Goal: Transaction & Acquisition: Obtain resource

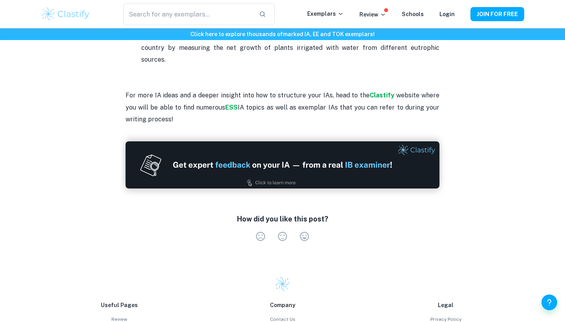
scroll to position [1672, 0]
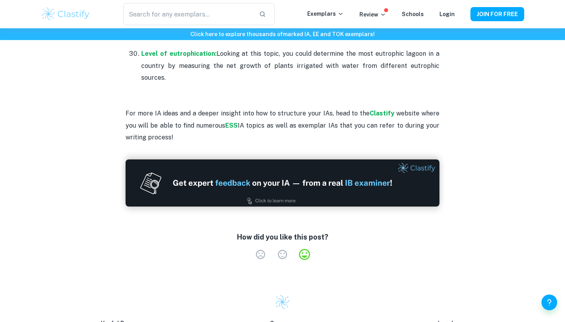
click at [303, 249] on label "Very Satisfied" at bounding box center [305, 254] width 22 height 11
click at [250, 248] on input "Very Satisfied" at bounding box center [249, 248] width 0 height 0
radio input "true"
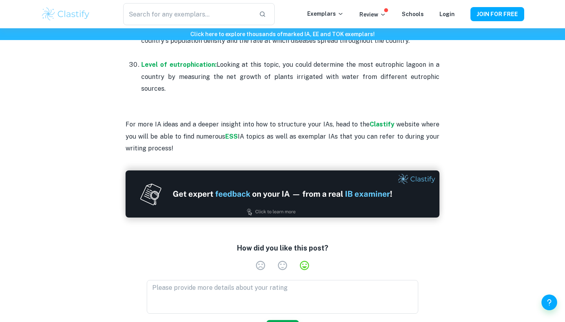
scroll to position [1657, 0]
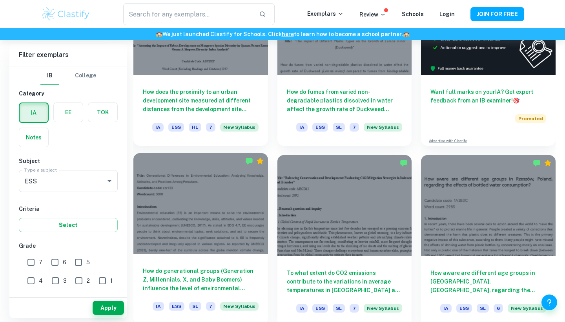
scroll to position [320, 0]
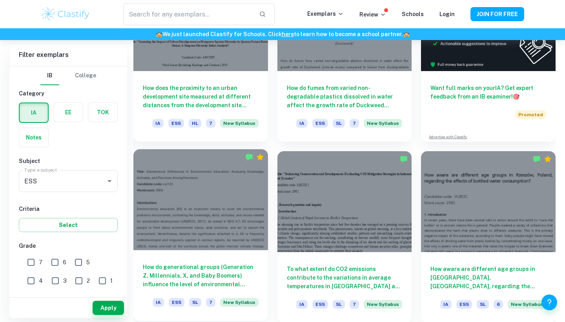
click at [208, 226] on div at bounding box center [200, 199] width 135 height 101
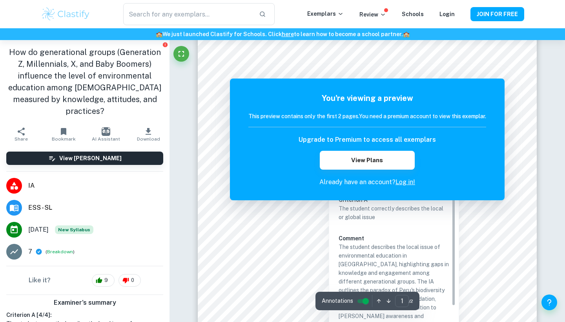
scroll to position [57, 0]
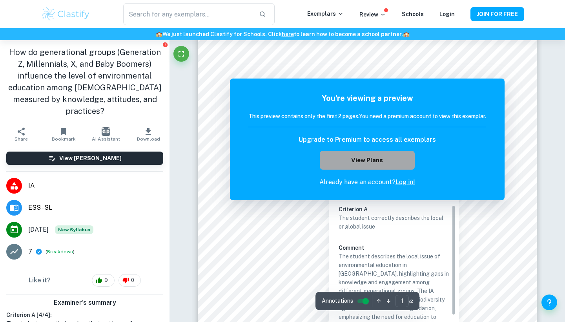
click at [365, 160] on button "View Plans" at bounding box center [367, 160] width 95 height 19
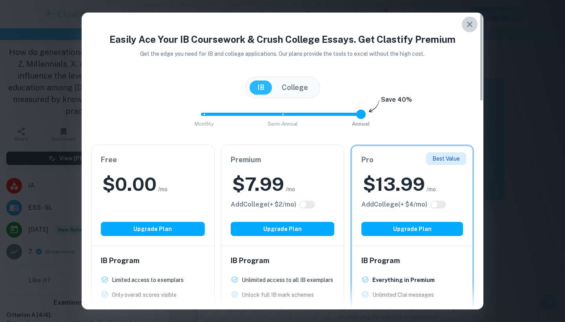
click at [472, 22] on icon "button" at bounding box center [469, 24] width 9 height 9
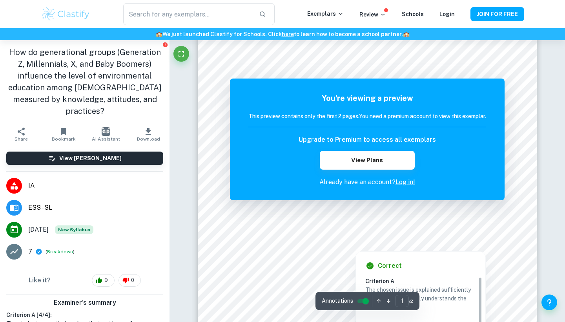
scroll to position [36, 0]
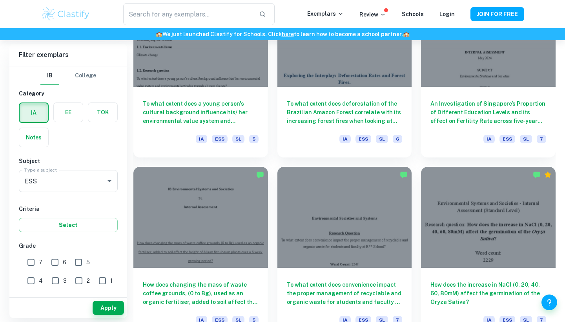
scroll to position [1042, 0]
